Goal: Task Accomplishment & Management: Manage account settings

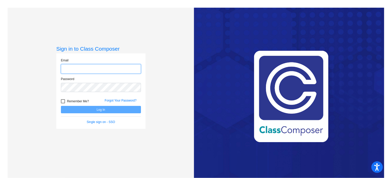
type input "[EMAIL_ADDRESS][DOMAIN_NAME]"
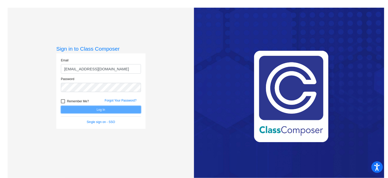
click at [99, 110] on button "Log In" at bounding box center [101, 109] width 80 height 7
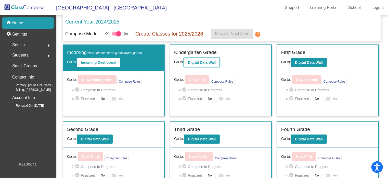
click at [205, 61] on b "Digital Data Wall" at bounding box center [202, 62] width 28 height 4
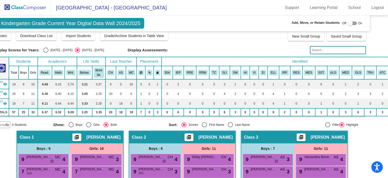
scroll to position [16, 14]
click at [355, 48] on input "text" at bounding box center [338, 50] width 56 height 8
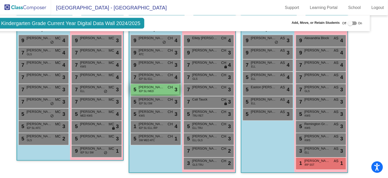
scroll to position [136, 14]
type input "ber"
click at [38, 10] on img at bounding box center [25, 7] width 51 height 15
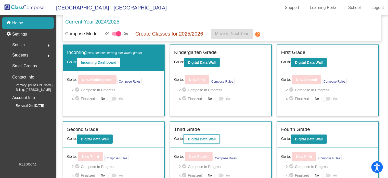
click at [190, 142] on button "Digital Data Wall" at bounding box center [202, 138] width 36 height 9
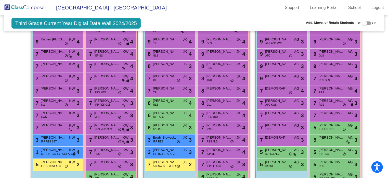
scroll to position [158, 0]
click at [101, 87] on span "[PERSON_NAME]" at bounding box center [107, 88] width 26 height 5
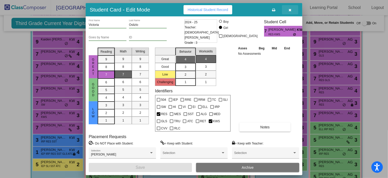
click at [289, 8] on button "button" at bounding box center [290, 9] width 16 height 9
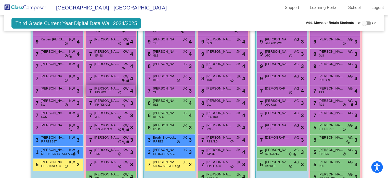
click at [108, 90] on div "7 [PERSON_NAME] RES KWS KW lock do_not_disturb_alt 4" at bounding box center [111, 90] width 49 height 10
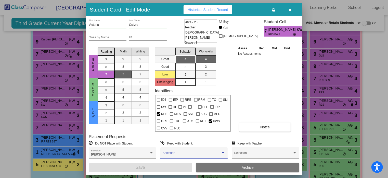
click at [181, 154] on span at bounding box center [192, 155] width 58 height 4
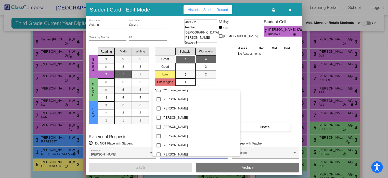
scroll to position [688, 0]
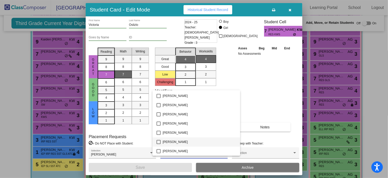
click at [158, 140] on mat-pseudo-checkbox at bounding box center [159, 142] width 4 height 4
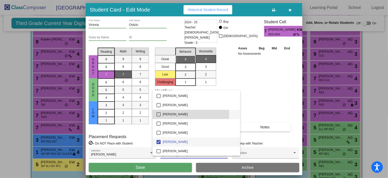
click at [157, 114] on mat-pseudo-checkbox at bounding box center [159, 114] width 4 height 4
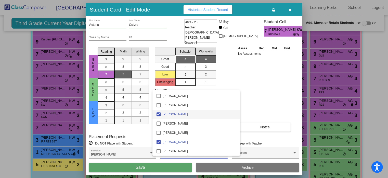
click at [142, 167] on div at bounding box center [194, 89] width 388 height 178
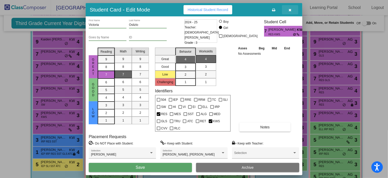
click at [293, 8] on button "button" at bounding box center [290, 9] width 16 height 9
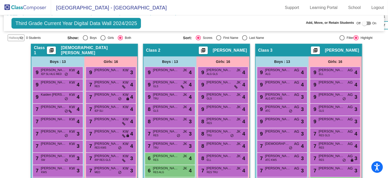
scroll to position [104, 0]
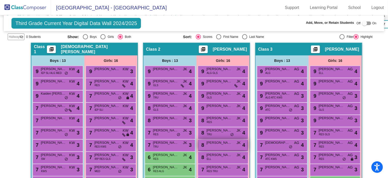
click at [220, 146] on div "8 [PERSON_NAME] [PERSON_NAME] JK lock do_not_disturb_alt 4" at bounding box center [223, 144] width 49 height 10
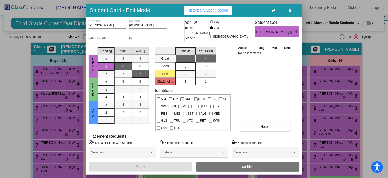
click at [169, 156] on div "Selection" at bounding box center [194, 153] width 63 height 9
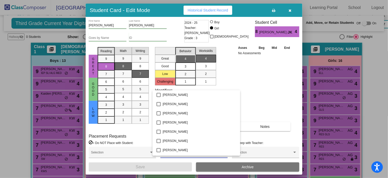
scroll to position [714, 0]
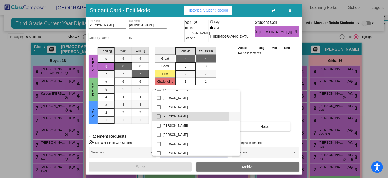
click at [158, 116] on mat-pseudo-checkbox at bounding box center [159, 116] width 4 height 4
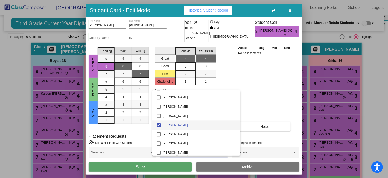
scroll to position [704, 0]
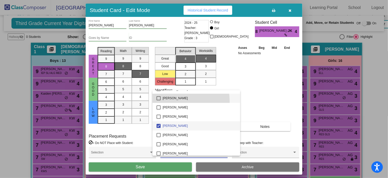
click at [158, 102] on mat-option "[PERSON_NAME]" at bounding box center [197, 97] width 88 height 9
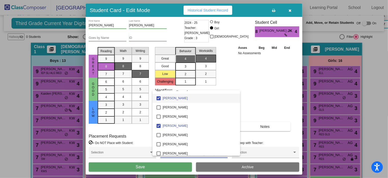
click at [149, 166] on div at bounding box center [194, 89] width 388 height 178
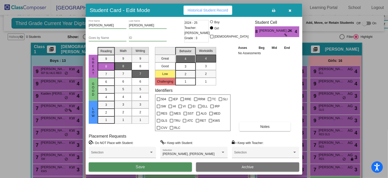
click at [149, 166] on button "Save" at bounding box center [140, 166] width 103 height 9
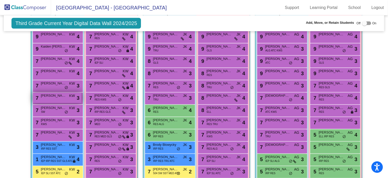
scroll to position [144, 0]
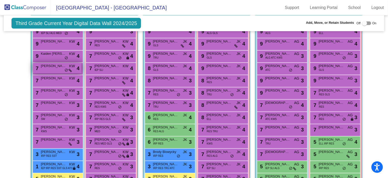
click at [49, 71] on div "7 [PERSON_NAME] KW lock do_not_disturb_alt 4" at bounding box center [57, 68] width 49 height 10
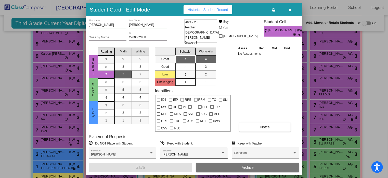
click at [176, 156] on div "[PERSON_NAME] Selection" at bounding box center [194, 153] width 63 height 9
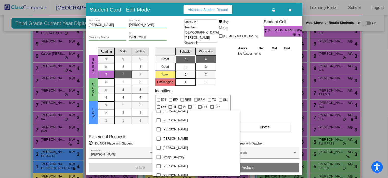
scroll to position [0, 0]
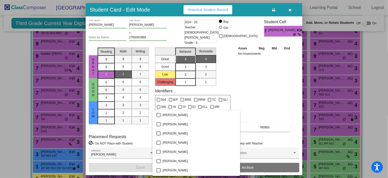
click at [133, 149] on div at bounding box center [194, 89] width 388 height 178
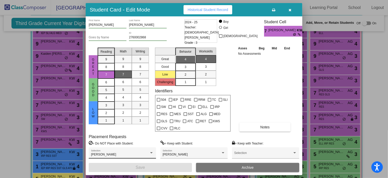
click at [133, 149] on div "[PERSON_NAME] Selection" at bounding box center [122, 153] width 63 height 9
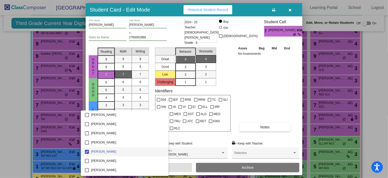
scroll to position [496, 0]
click at [86, 152] on mat-pseudo-checkbox at bounding box center [87, 152] width 4 height 4
click at [167, 168] on div at bounding box center [194, 89] width 388 height 178
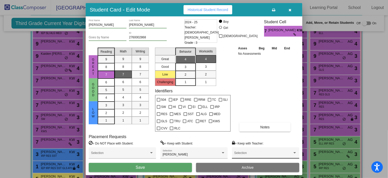
click at [252, 149] on div "Selection" at bounding box center [266, 153] width 63 height 9
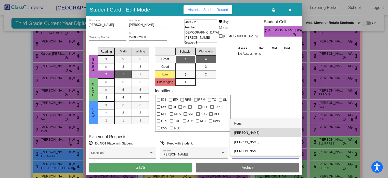
click at [252, 132] on span "[PERSON_NAME]" at bounding box center [266, 132] width 63 height 9
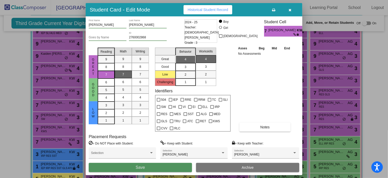
click at [166, 168] on button "Save" at bounding box center [140, 167] width 103 height 9
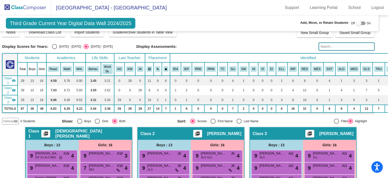
scroll to position [0, 6]
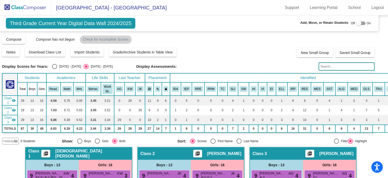
click at [22, 4] on img at bounding box center [25, 7] width 51 height 15
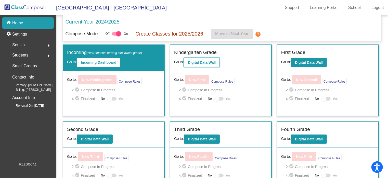
click at [201, 61] on b "Digital Data Wall" at bounding box center [202, 62] width 28 height 4
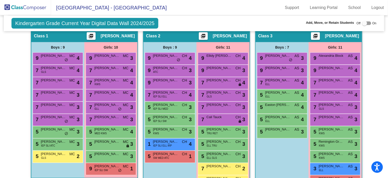
scroll to position [118, 0]
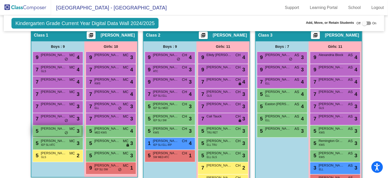
click at [58, 129] on span "[PERSON_NAME]" at bounding box center [54, 128] width 26 height 5
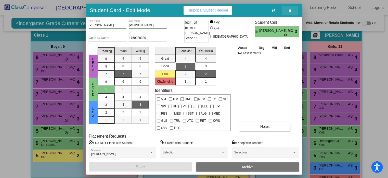
click at [291, 7] on button "button" at bounding box center [290, 10] width 16 height 9
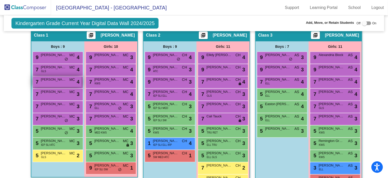
click at [49, 82] on div "7 [PERSON_NAME] MC lock do_not_disturb_alt 4" at bounding box center [57, 81] width 49 height 10
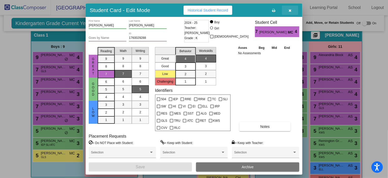
click at [292, 8] on button "button" at bounding box center [290, 10] width 16 height 9
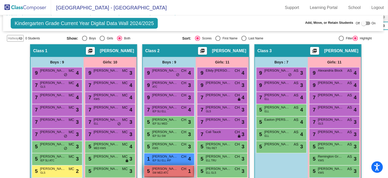
scroll to position [102, 1]
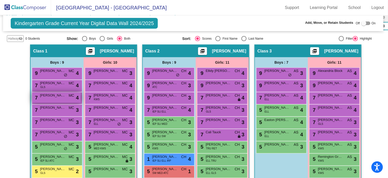
click at [53, 96] on div "7 [PERSON_NAME] MC lock do_not_disturb_alt 4" at bounding box center [56, 97] width 49 height 10
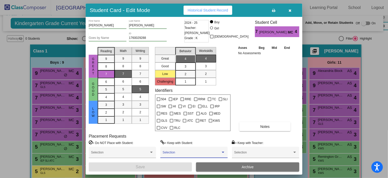
click at [170, 153] on span at bounding box center [192, 154] width 58 height 4
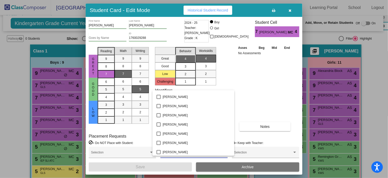
scroll to position [184, 0]
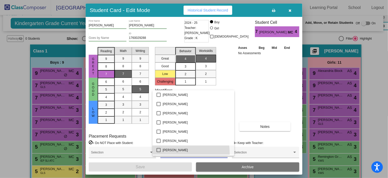
click at [160, 153] on mat-option "[PERSON_NAME]" at bounding box center [194, 149] width 82 height 9
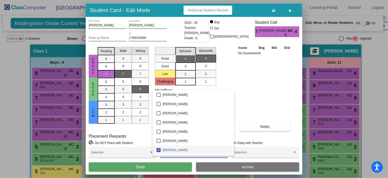
click at [156, 169] on div at bounding box center [194, 89] width 388 height 178
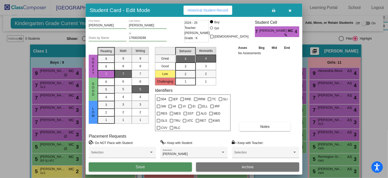
click at [156, 166] on button "Save" at bounding box center [140, 166] width 103 height 9
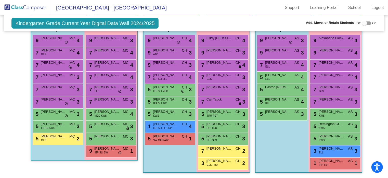
scroll to position [136, 0]
click at [167, 53] on div "9 [PERSON_NAME] ATC CH lock do_not_disturb_alt 3" at bounding box center [169, 52] width 49 height 10
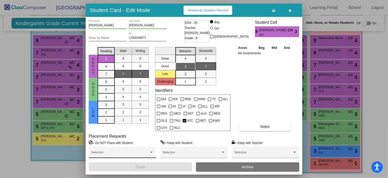
click at [109, 151] on div "Selection" at bounding box center [122, 153] width 63 height 9
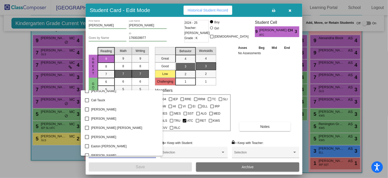
scroll to position [87, 0]
click at [101, 120] on span "[PERSON_NAME]" at bounding box center [125, 118] width 68 height 9
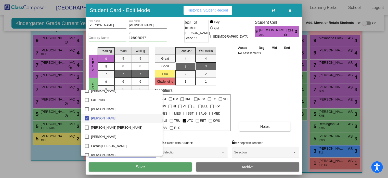
click at [103, 169] on div at bounding box center [194, 89] width 388 height 178
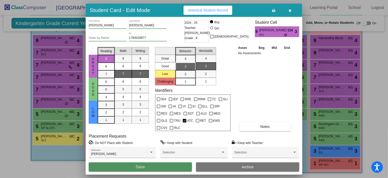
click at [103, 169] on button "Save" at bounding box center [140, 166] width 103 height 9
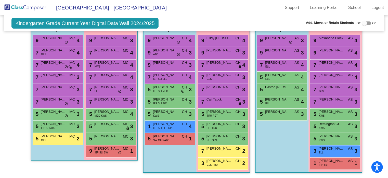
scroll to position [136, 0]
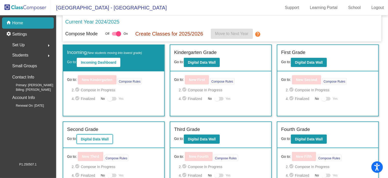
click at [107, 139] on b "Digital Data Wall" at bounding box center [95, 139] width 28 height 4
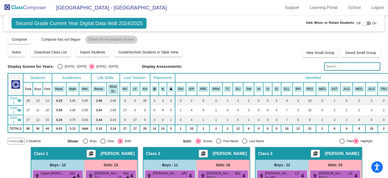
click at [327, 63] on input "text" at bounding box center [353, 66] width 56 height 8
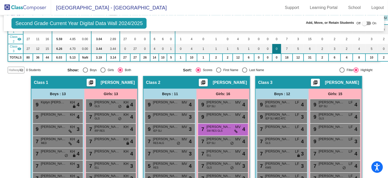
scroll to position [76, 0]
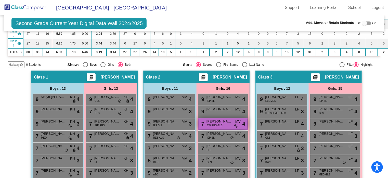
type input "doy"
click at [223, 121] on span "Maria Doyle" at bounding box center [220, 121] width 26 height 5
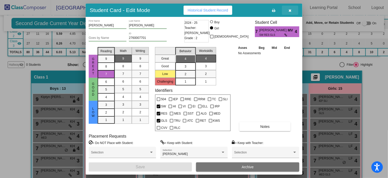
click at [291, 10] on icon "button" at bounding box center [290, 11] width 3 height 4
